Goal: Check status

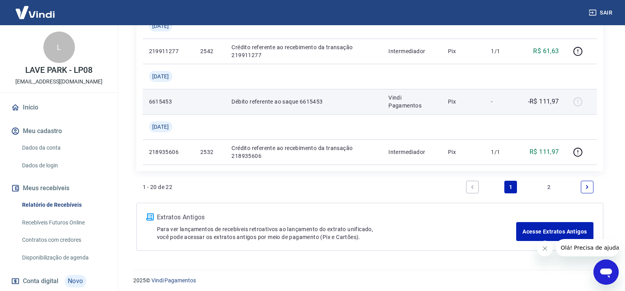
scroll to position [907, 0]
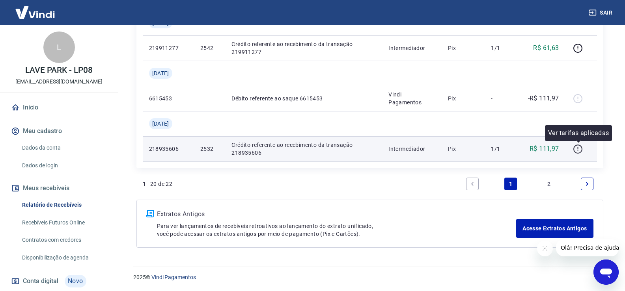
click at [578, 149] on icon "button" at bounding box center [577, 149] width 10 height 10
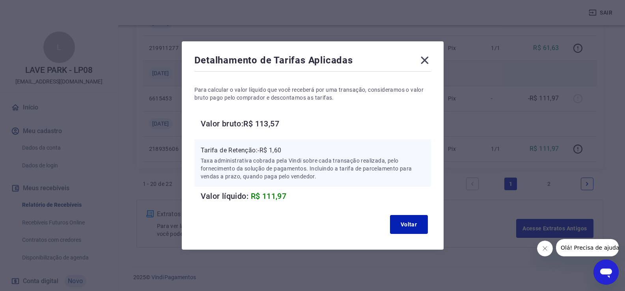
click at [425, 59] on icon at bounding box center [424, 60] width 13 height 13
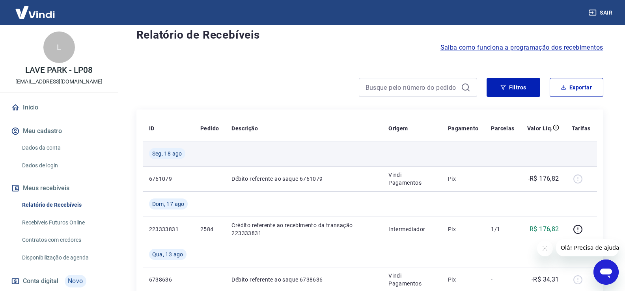
scroll to position [39, 0]
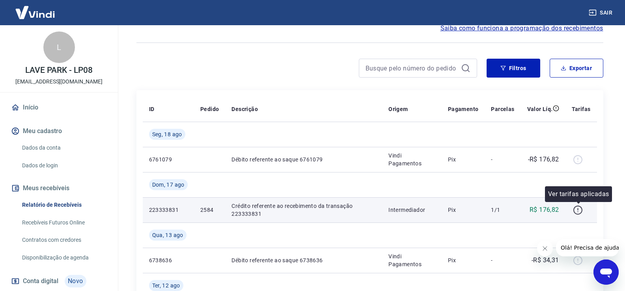
click at [578, 212] on icon "button" at bounding box center [577, 211] width 1 height 1
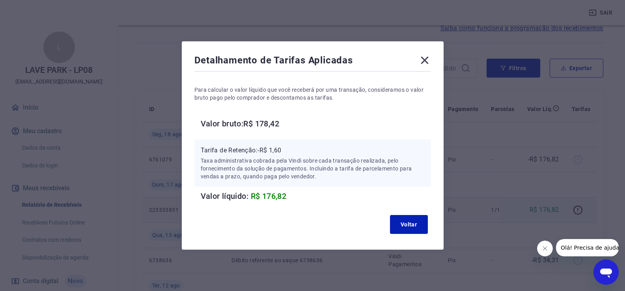
click at [428, 62] on icon at bounding box center [423, 60] width 7 height 7
